Goal: Information Seeking & Learning: Compare options

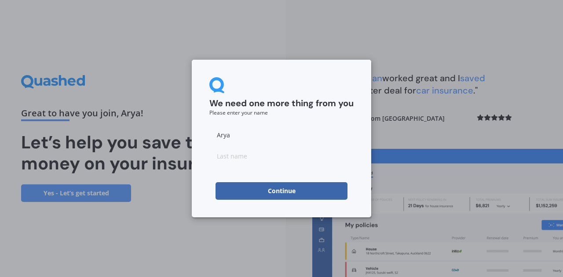
click at [262, 190] on button "Continue" at bounding box center [281, 191] width 132 height 18
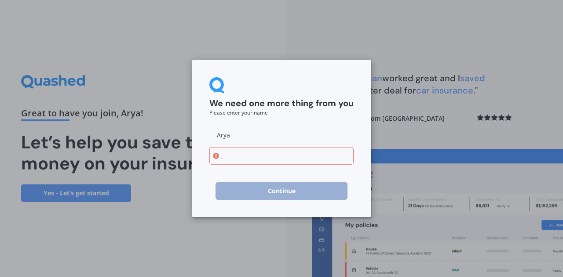
type input "."
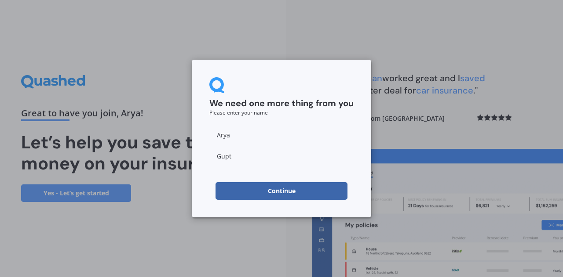
type input "[PERSON_NAME]"
click button "Continue" at bounding box center [281, 191] width 132 height 18
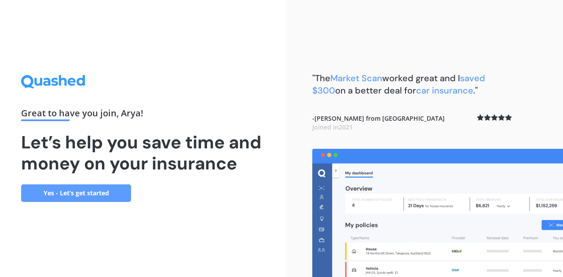
click at [305, 73] on div ""The Market Scan worked great and I saved $300 on a better deal for car insuran…" at bounding box center [424, 138] width 277 height 277
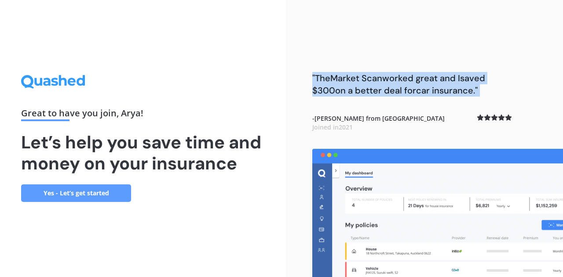
drag, startPoint x: 305, startPoint y: 73, endPoint x: 490, endPoint y: 90, distance: 186.3
click at [490, 90] on div ""The Market Scan worked great and I saved $300 on a better deal for car insuran…" at bounding box center [424, 138] width 277 height 277
click at [352, 78] on span "Market Scan" at bounding box center [356, 78] width 52 height 11
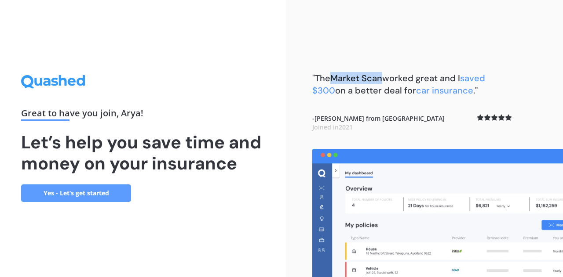
drag, startPoint x: 333, startPoint y: 77, endPoint x: 381, endPoint y: 77, distance: 48.3
click at [381, 77] on span "Market Scan" at bounding box center [356, 78] width 52 height 11
click at [334, 115] on b "- [PERSON_NAME] from [GEOGRAPHIC_DATA] Joined in [DATE]" at bounding box center [378, 122] width 132 height 17
click at [80, 192] on link "Yes - Let’s get started" at bounding box center [76, 194] width 110 height 18
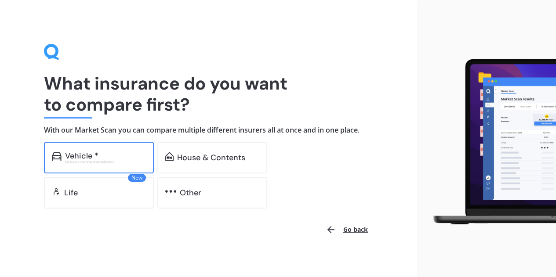
click at [94, 146] on div "Vehicle * Excludes commercial vehicles" at bounding box center [99, 158] width 110 height 32
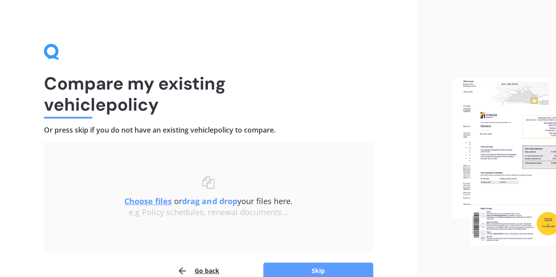
click at [201, 211] on div "e.g Policy schedules, renewal documents..." at bounding box center [209, 213] width 294 height 10
click at [159, 206] on u "Choose files" at bounding box center [147, 201] width 47 height 11
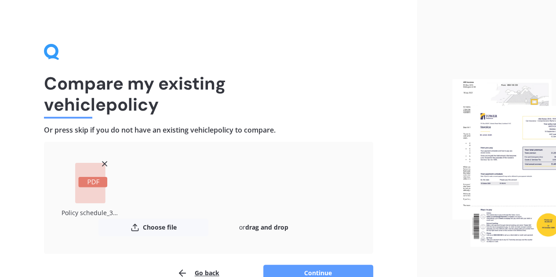
scroll to position [48, 0]
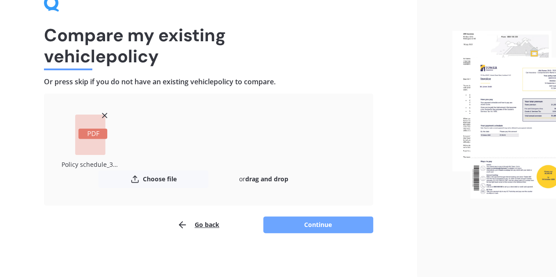
click at [328, 222] on button "Continue" at bounding box center [318, 225] width 110 height 17
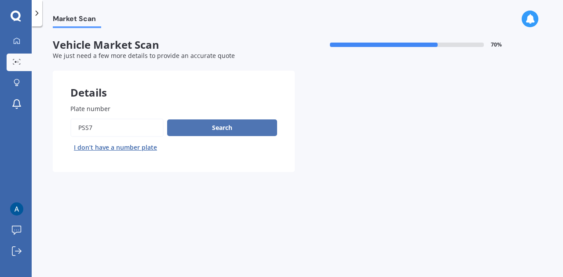
click at [225, 126] on button "Search" at bounding box center [222, 128] width 110 height 17
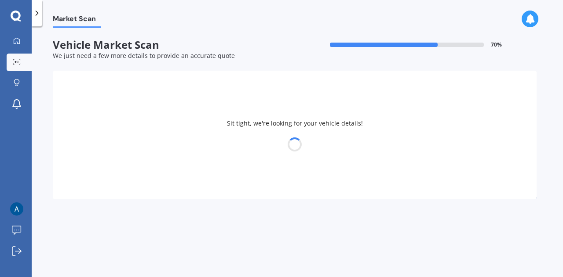
select select "KIA"
select select "STONIC"
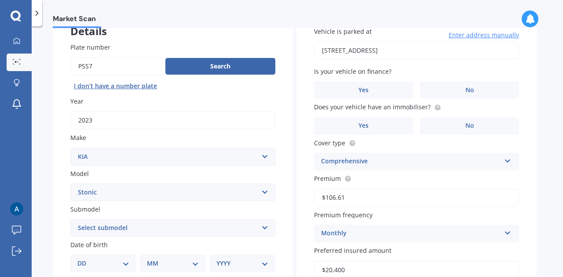
scroll to position [62, 0]
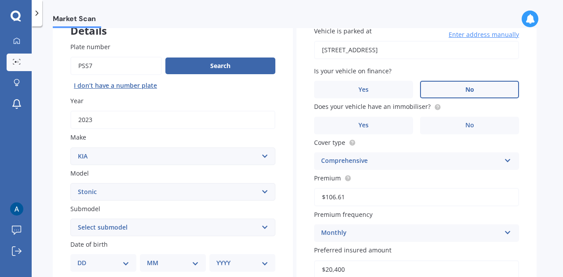
click at [455, 87] on label "No" at bounding box center [469, 90] width 99 height 18
click at [0, 0] on input "No" at bounding box center [0, 0] width 0 height 0
click at [386, 131] on label "Yes" at bounding box center [363, 126] width 99 height 18
click at [0, 0] on input "Yes" at bounding box center [0, 0] width 0 height 0
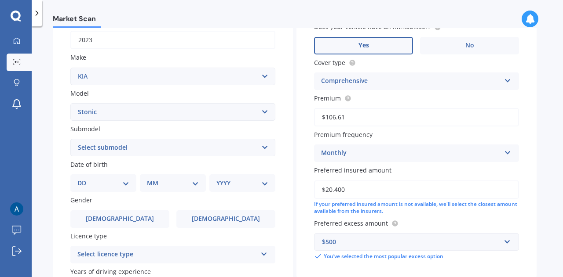
scroll to position [218, 0]
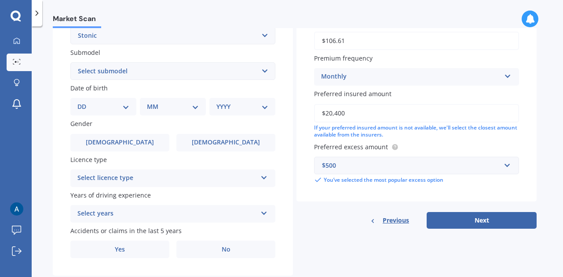
click at [118, 110] on select "DD 01 02 03 04 05 06 07 08 09 10 11 12 13 14 15 16 17 18 19 20 21 22 23 24 25 2…" at bounding box center [103, 107] width 52 height 10
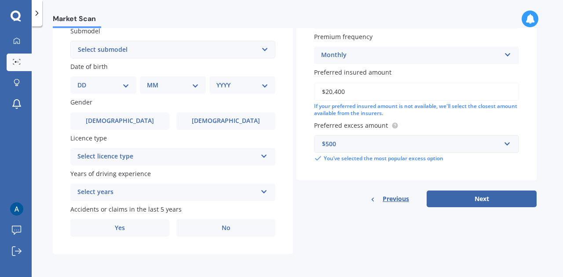
click at [100, 84] on select "DD 01 02 03 04 05 06 07 08 09 10 11 12 13 14 15 16 17 18 19 20 21 22 23 24 25 2…" at bounding box center [103, 85] width 52 height 10
select select "14"
click at [84, 80] on select "DD 01 02 03 04 05 06 07 08 09 10 11 12 13 14 15 16 17 18 19 20 21 22 23 24 25 2…" at bounding box center [103, 85] width 52 height 10
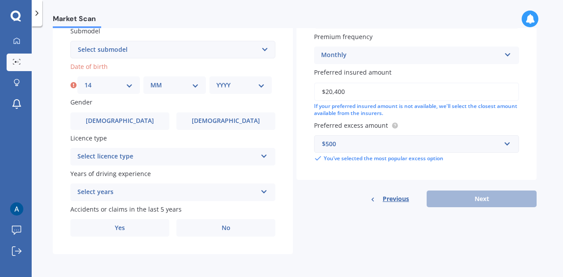
click at [167, 87] on select "MM 01 02 03 04 05 06 07 08 09 10 11 12" at bounding box center [174, 85] width 48 height 10
select select "11"
click at [150, 80] on select "MM 01 02 03 04 05 06 07 08 09 10 11 12" at bounding box center [174, 85] width 48 height 10
drag, startPoint x: 228, startPoint y: 76, endPoint x: 227, endPoint y: 82, distance: 6.2
click at [227, 82] on div "Date of birth DD 01 02 03 04 05 06 07 08 09 10 11 12 13 14 15 16 17 18 19 20 21…" at bounding box center [172, 78] width 205 height 32
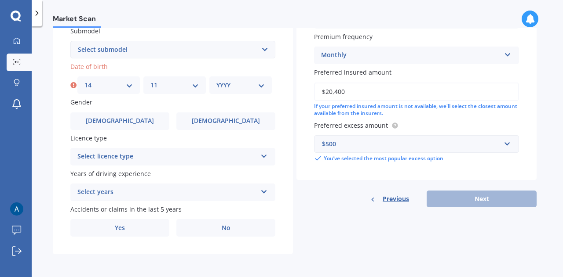
click at [227, 82] on select "YYYY 2025 2024 2023 2022 2021 2020 2019 2018 2017 2016 2015 2014 2013 2012 2011…" at bounding box center [240, 85] width 48 height 10
select select "1991"
click at [216, 80] on select "YYYY 2025 2024 2023 2022 2021 2020 2019 2018 2017 2016 2015 2014 2013 2012 2011…" at bounding box center [240, 85] width 48 height 10
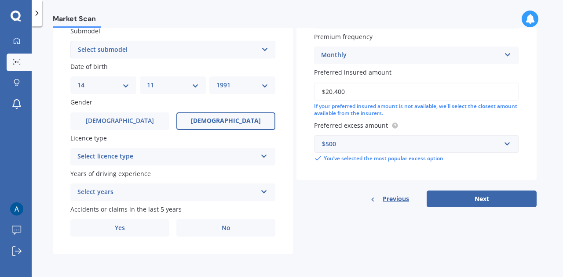
click at [195, 126] on label "[DEMOGRAPHIC_DATA]" at bounding box center [225, 122] width 99 height 18
click at [0, 0] on input "[DEMOGRAPHIC_DATA]" at bounding box center [0, 0] width 0 height 0
click at [169, 163] on div "Select licence type NZ Full NZ Restricted NZ Learners [GEOGRAPHIC_DATA] [GEOGRA…" at bounding box center [172, 157] width 205 height 18
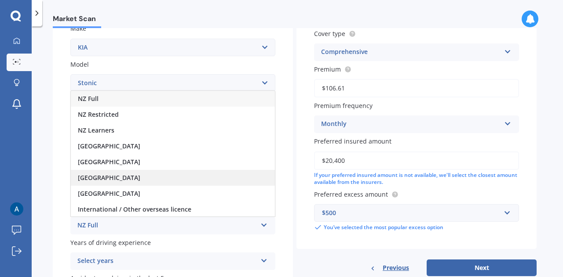
scroll to position [170, 0]
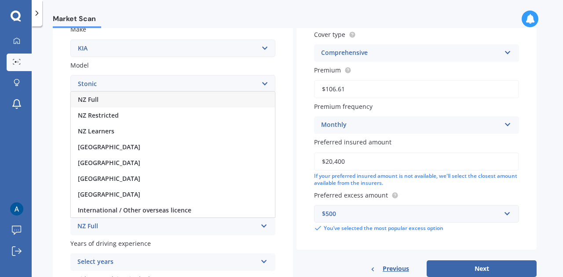
click at [178, 104] on div "NZ Full" at bounding box center [173, 100] width 204 height 16
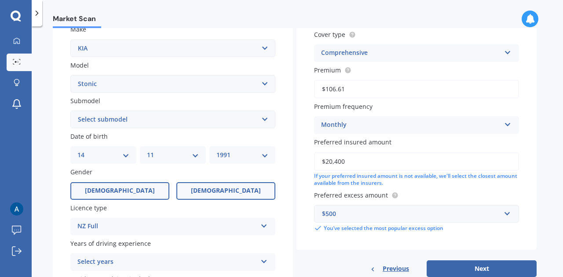
scroll to position [241, 0]
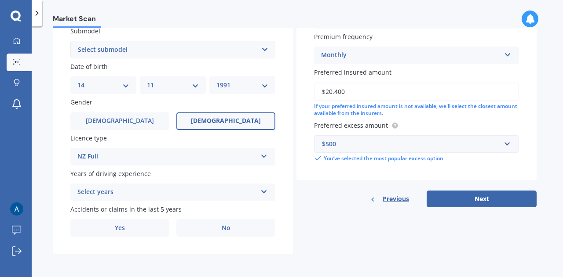
click at [158, 200] on div "Select years 5 or more years 4 years 3 years 2 years 1 year" at bounding box center [172, 193] width 205 height 18
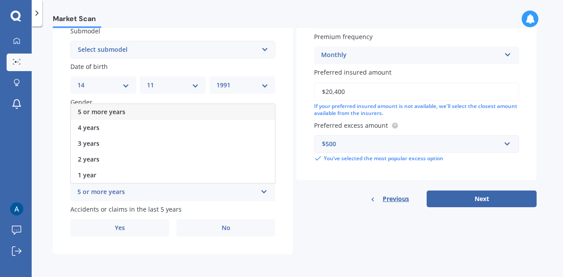
click at [182, 116] on div "5 or more years" at bounding box center [173, 112] width 204 height 16
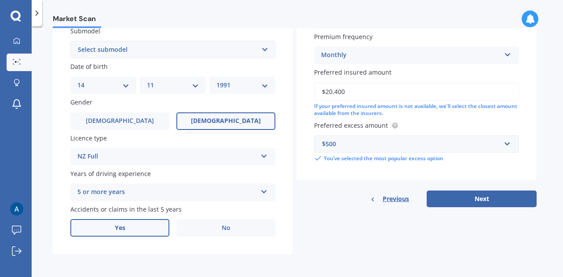
click at [151, 224] on label "Yes" at bounding box center [119, 228] width 99 height 18
click at [0, 0] on input "Yes" at bounding box center [0, 0] width 0 height 0
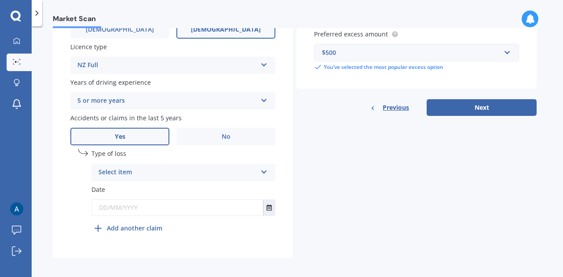
scroll to position [337, 0]
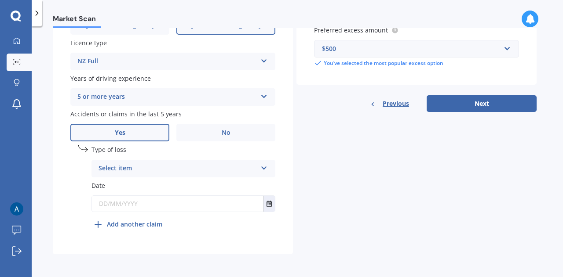
click at [228, 171] on div "Select item" at bounding box center [177, 168] width 158 height 11
click at [214, 182] on div "At fault accident" at bounding box center [183, 186] width 183 height 16
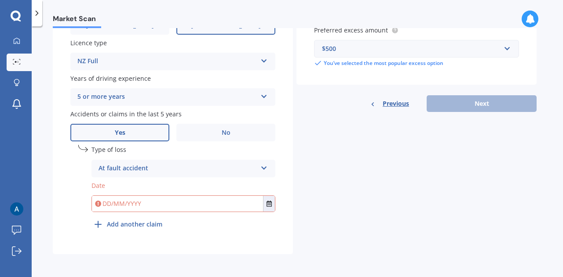
click at [194, 207] on input "text" at bounding box center [177, 204] width 171 height 16
click at [109, 208] on input "text" at bounding box center [177, 204] width 171 height 16
type input "[DATE]"
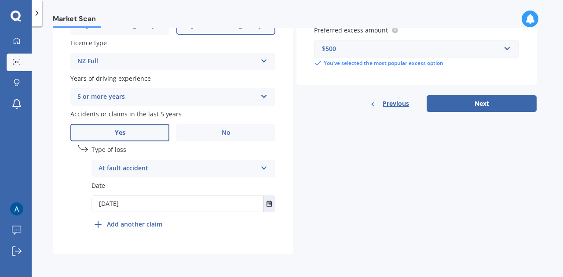
click at [136, 223] on b "Add another claim" at bounding box center [134, 224] width 55 height 9
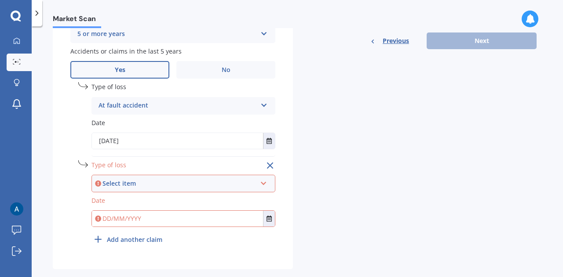
scroll to position [414, 0]
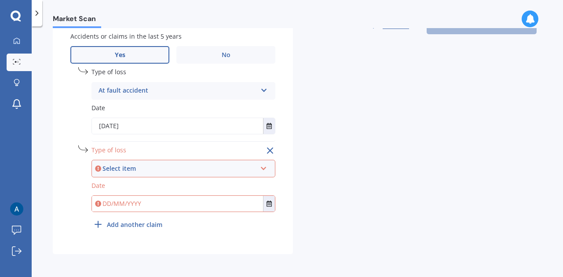
click at [185, 166] on div "Select item" at bounding box center [179, 169] width 154 height 10
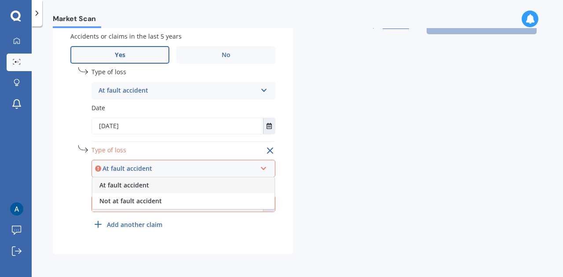
click at [174, 185] on div "At fault accident" at bounding box center [183, 186] width 182 height 16
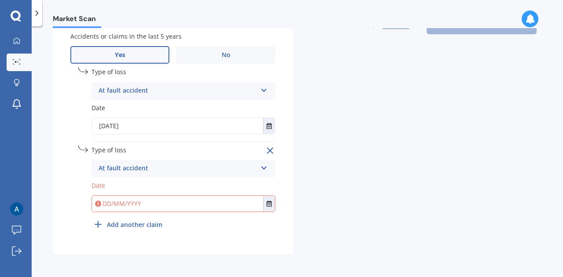
click at [163, 202] on input "text" at bounding box center [177, 204] width 171 height 16
type input "[DATE]"
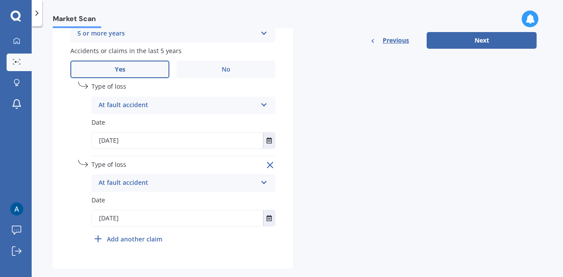
scroll to position [409, 0]
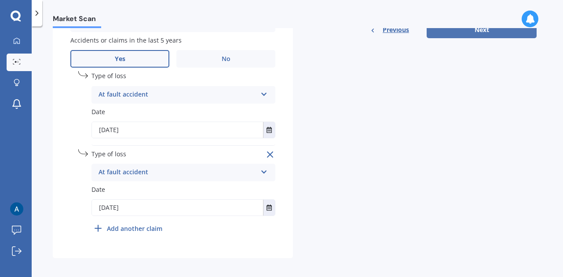
click at [476, 36] on button "Next" at bounding box center [481, 30] width 110 height 17
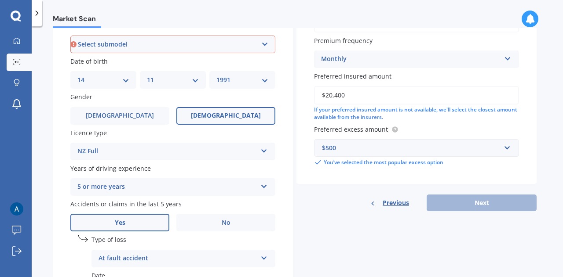
scroll to position [239, 0]
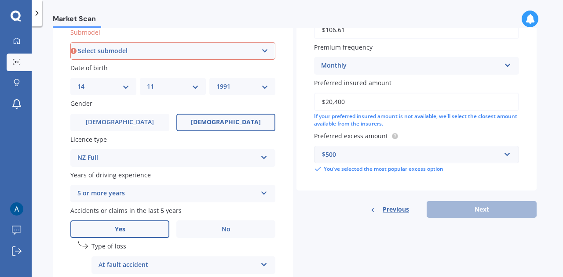
click at [229, 56] on select "Select submodel EX Hatchback 5dr Spts Auto 6sp 1.4i GT Line Hatchback 5dr DCT 7…" at bounding box center [172, 51] width 205 height 18
click at [195, 57] on select "Select submodel EX Hatchback 5dr Spts Auto 6sp 1.4i GT Line Hatchback 5dr DCT 7…" at bounding box center [172, 51] width 205 height 18
select select "LX-T HATCHBACK 5DR DCT 7SP 1.0T"
click at [70, 43] on select "Select submodel EX Hatchback 5dr Spts Auto 6sp 1.4i GT Line Hatchback 5dr DCT 7…" at bounding box center [172, 51] width 205 height 18
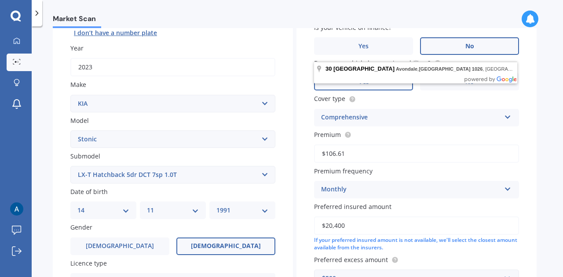
scroll to position [115, 0]
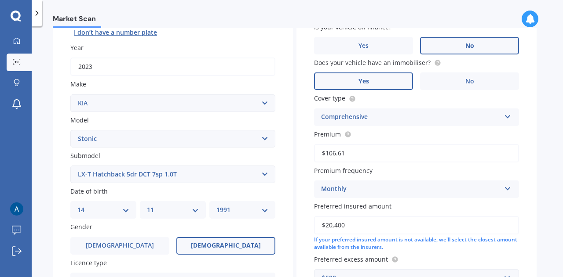
click at [187, 181] on select "Select submodel EX Hatchback 5dr Spts Auto 6sp 1.4i GT Line Hatchback 5dr DCT 7…" at bounding box center [172, 175] width 205 height 18
click at [70, 166] on select "Select submodel EX Hatchback 5dr Spts Auto 6sp 1.4i GT Line Hatchback 5dr DCT 7…" at bounding box center [172, 175] width 205 height 18
click at [194, 179] on select "Select submodel EX Hatchback 5dr Spts Auto 6sp 1.4i GT Line Hatchback 5dr DCT 7…" at bounding box center [172, 175] width 205 height 18
click at [273, 193] on div "Date of birth DD 01 02 03 04 05 06 07 08 09 10 11 12 13 14 15 16 17 18 19 20 21…" at bounding box center [172, 203] width 205 height 32
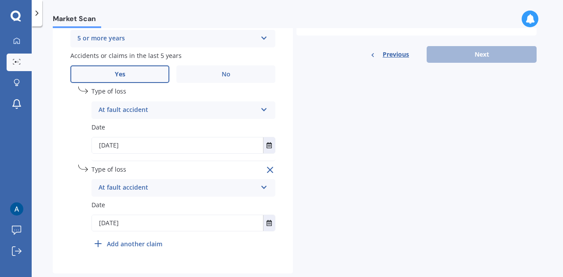
scroll to position [395, 0]
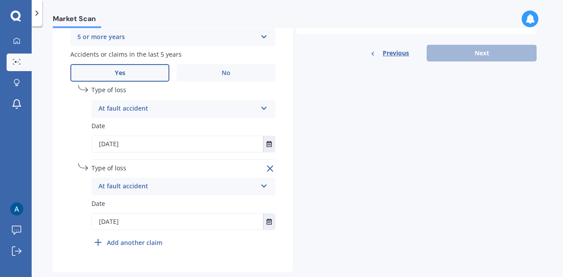
click at [476, 60] on div "Previous Next" at bounding box center [416, 53] width 240 height 17
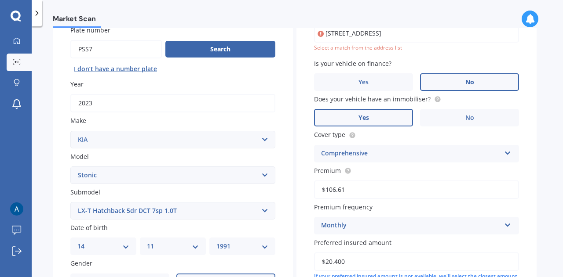
scroll to position [0, 0]
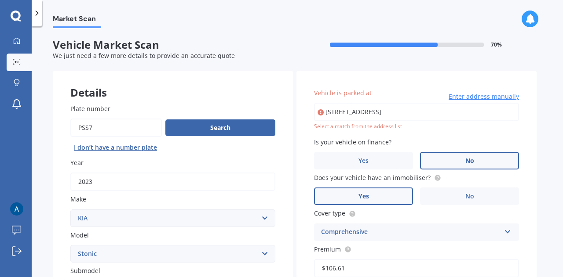
click at [410, 129] on div "Select a match from the address list" at bounding box center [416, 126] width 205 height 7
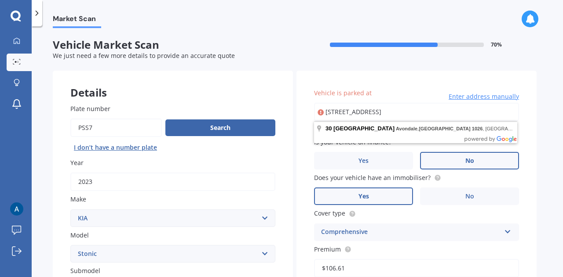
click at [480, 108] on input "[STREET_ADDRESS]" at bounding box center [416, 112] width 205 height 18
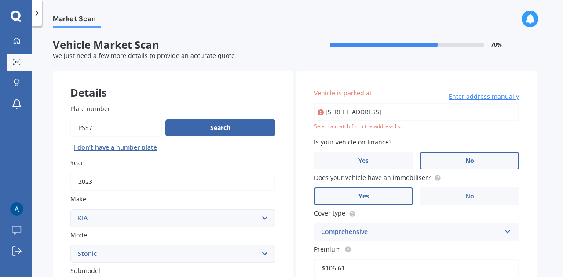
type input "[STREET_ADDRESS]"
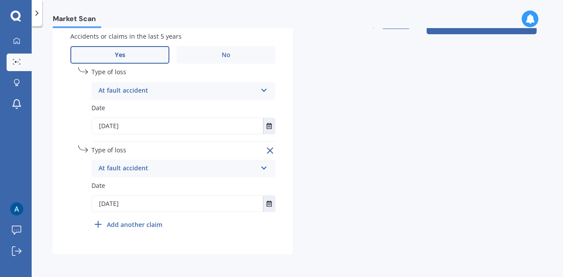
scroll to position [414, 0]
click at [495, 31] on button "Next" at bounding box center [481, 26] width 110 height 17
select select "14"
select select "11"
select select "1991"
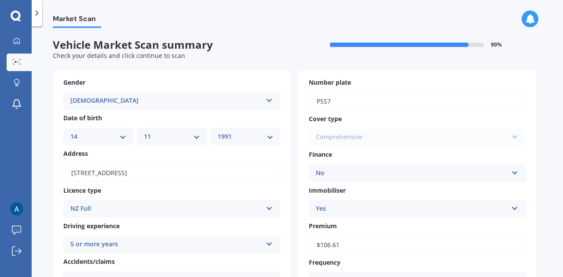
scroll to position [250, 0]
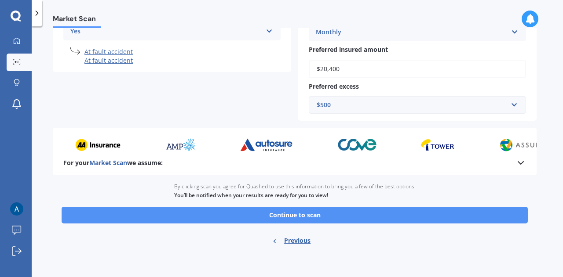
click at [309, 212] on button "Continue to scan" at bounding box center [295, 215] width 466 height 17
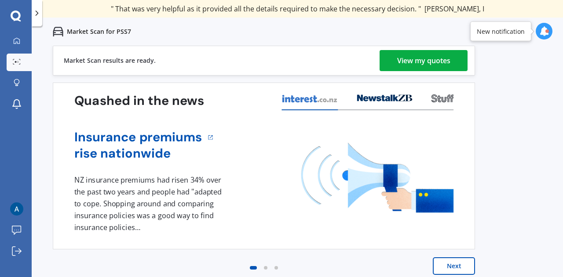
click at [392, 59] on link "View my quotes" at bounding box center [423, 60] width 88 height 21
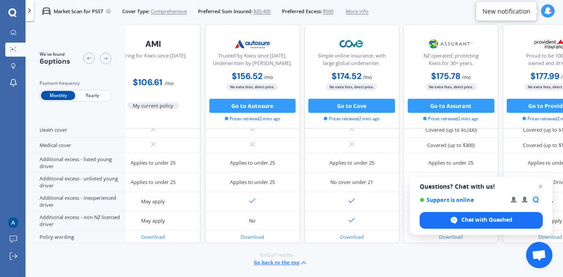
scroll to position [407, 0]
